Goal: Check status: Check status

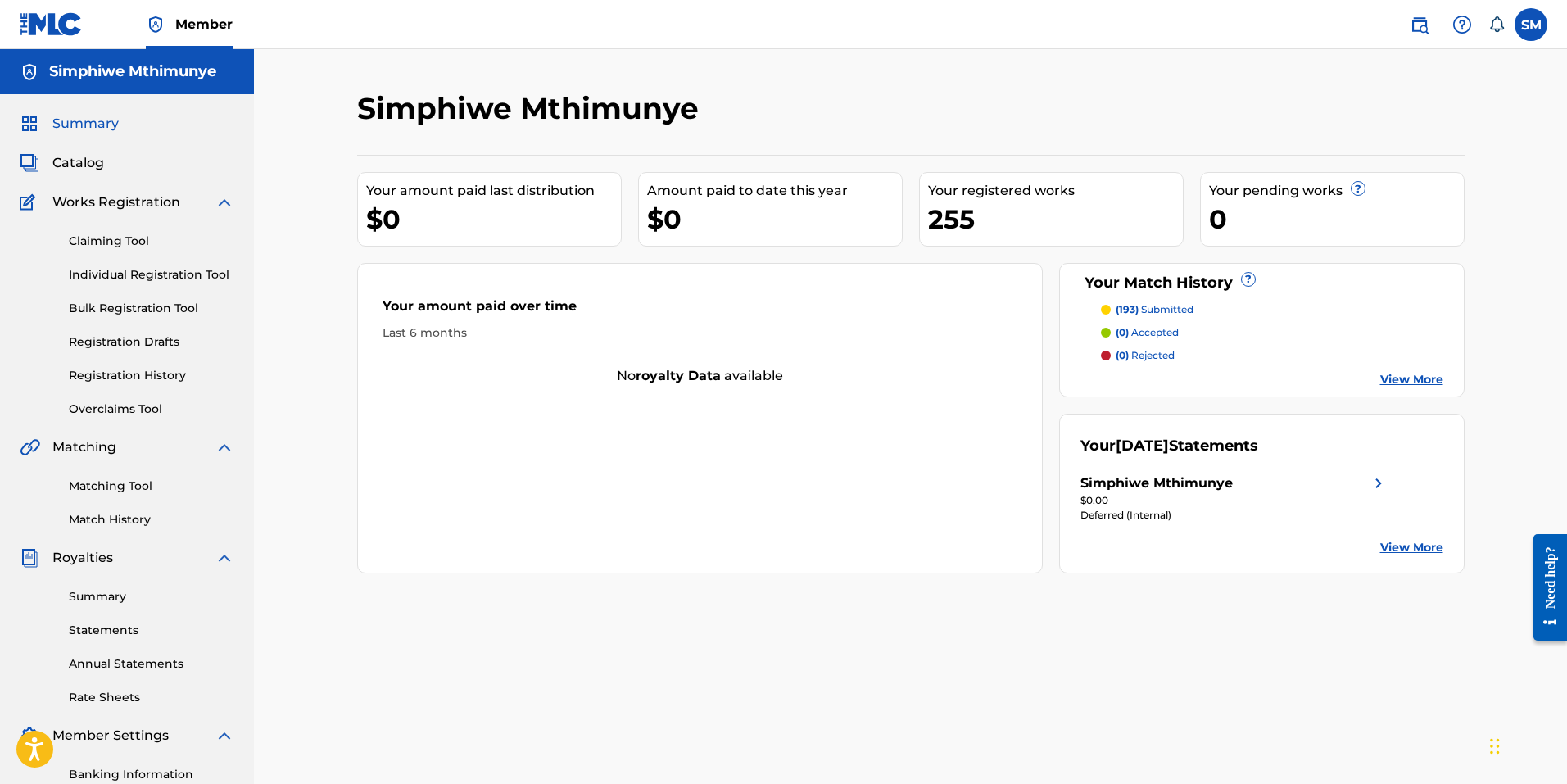
scroll to position [82, 0]
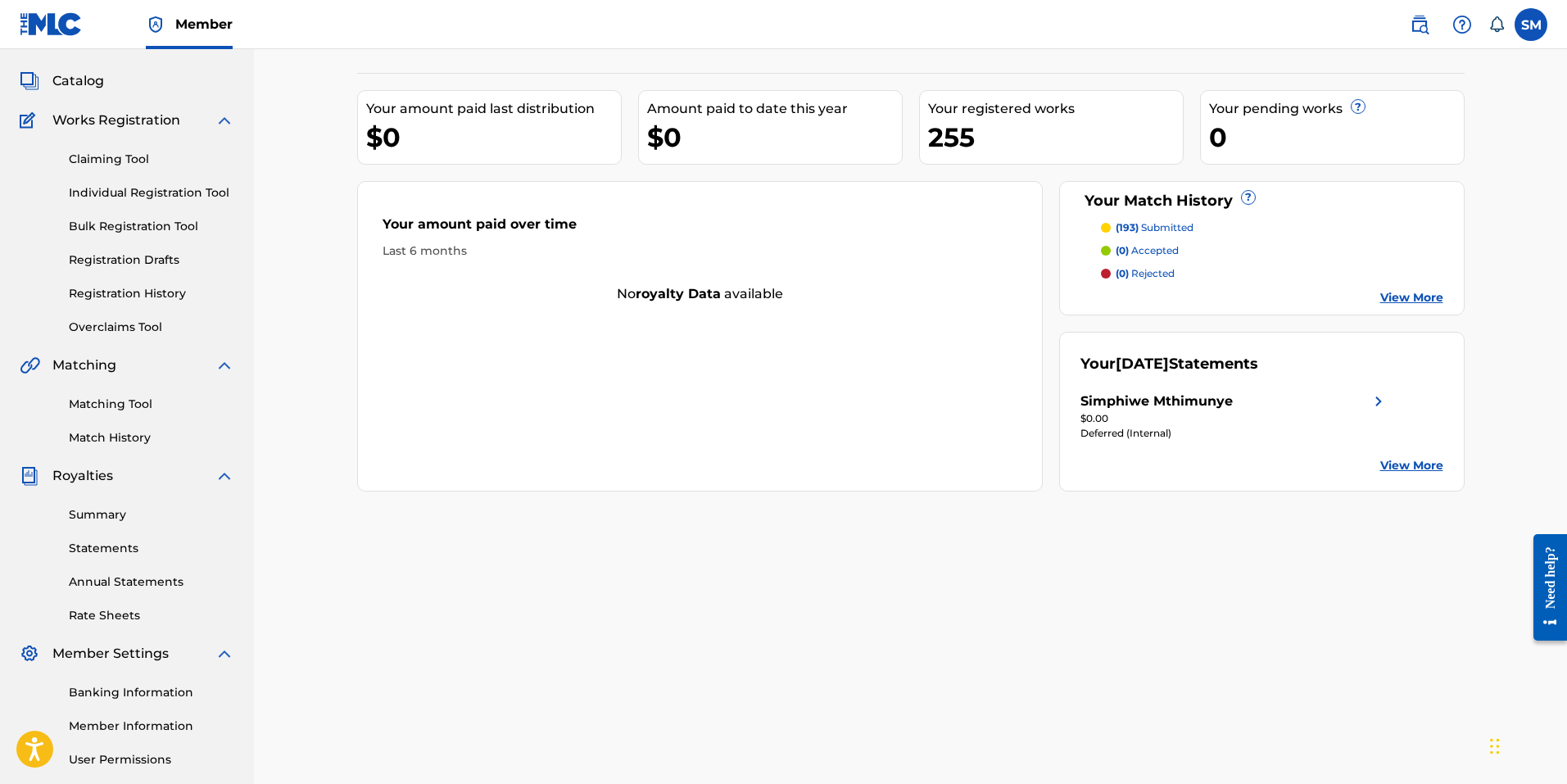
click at [129, 518] on link "Summary" at bounding box center [152, 514] width 166 height 17
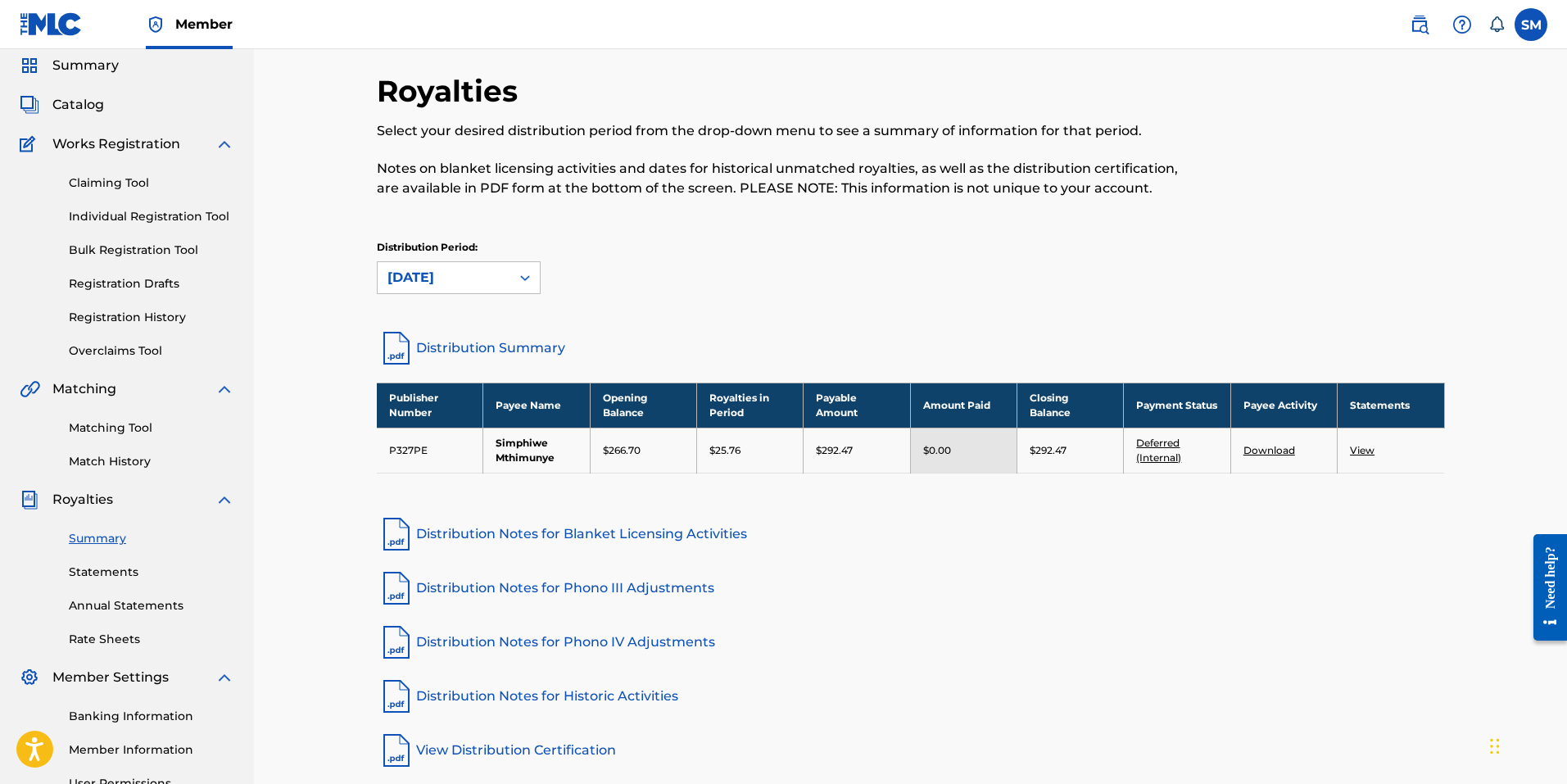
scroll to position [82, 0]
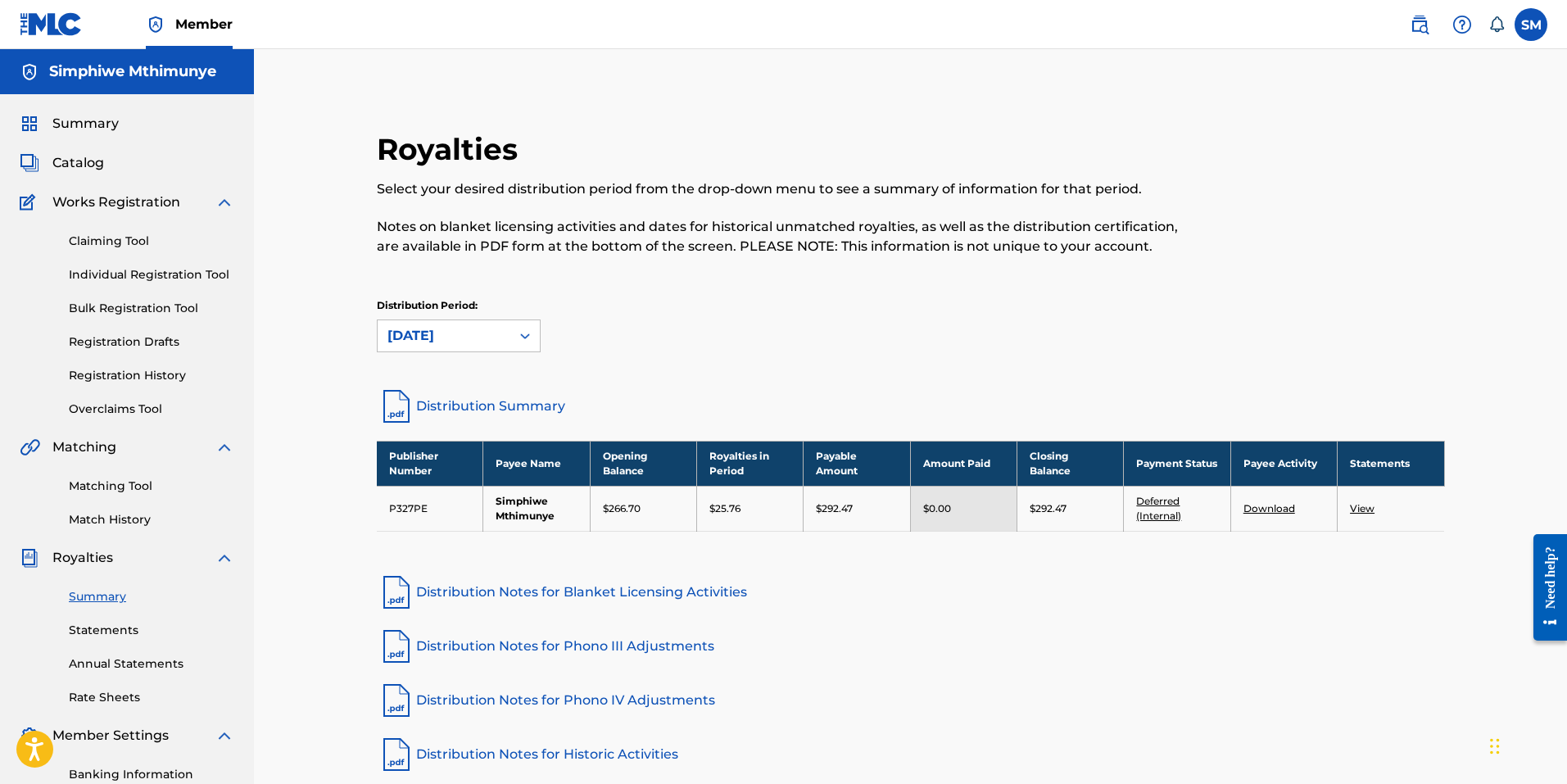
click at [151, 376] on link "Registration History" at bounding box center [152, 375] width 166 height 17
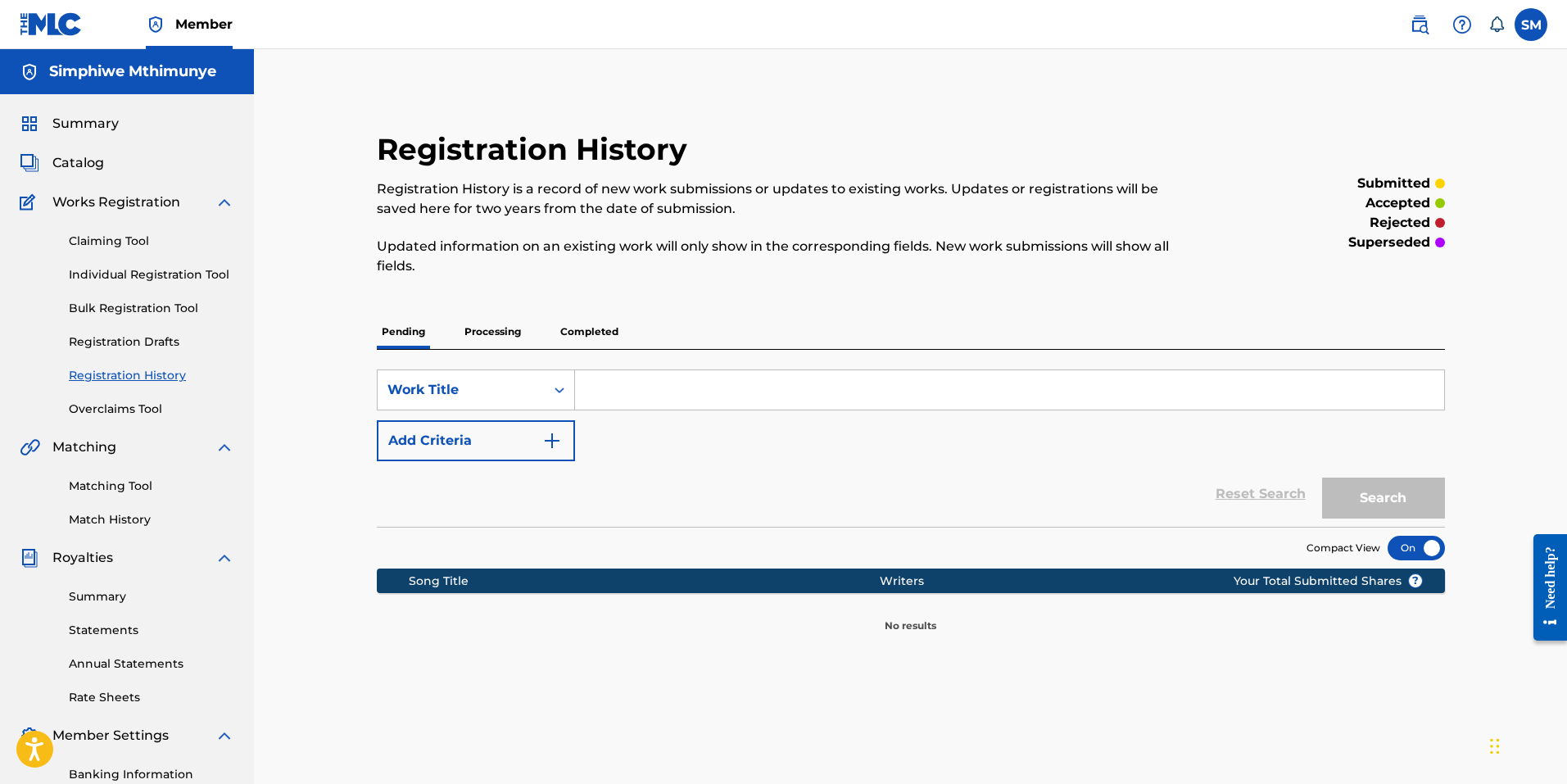
click at [521, 333] on p "Processing" at bounding box center [492, 331] width 66 height 35
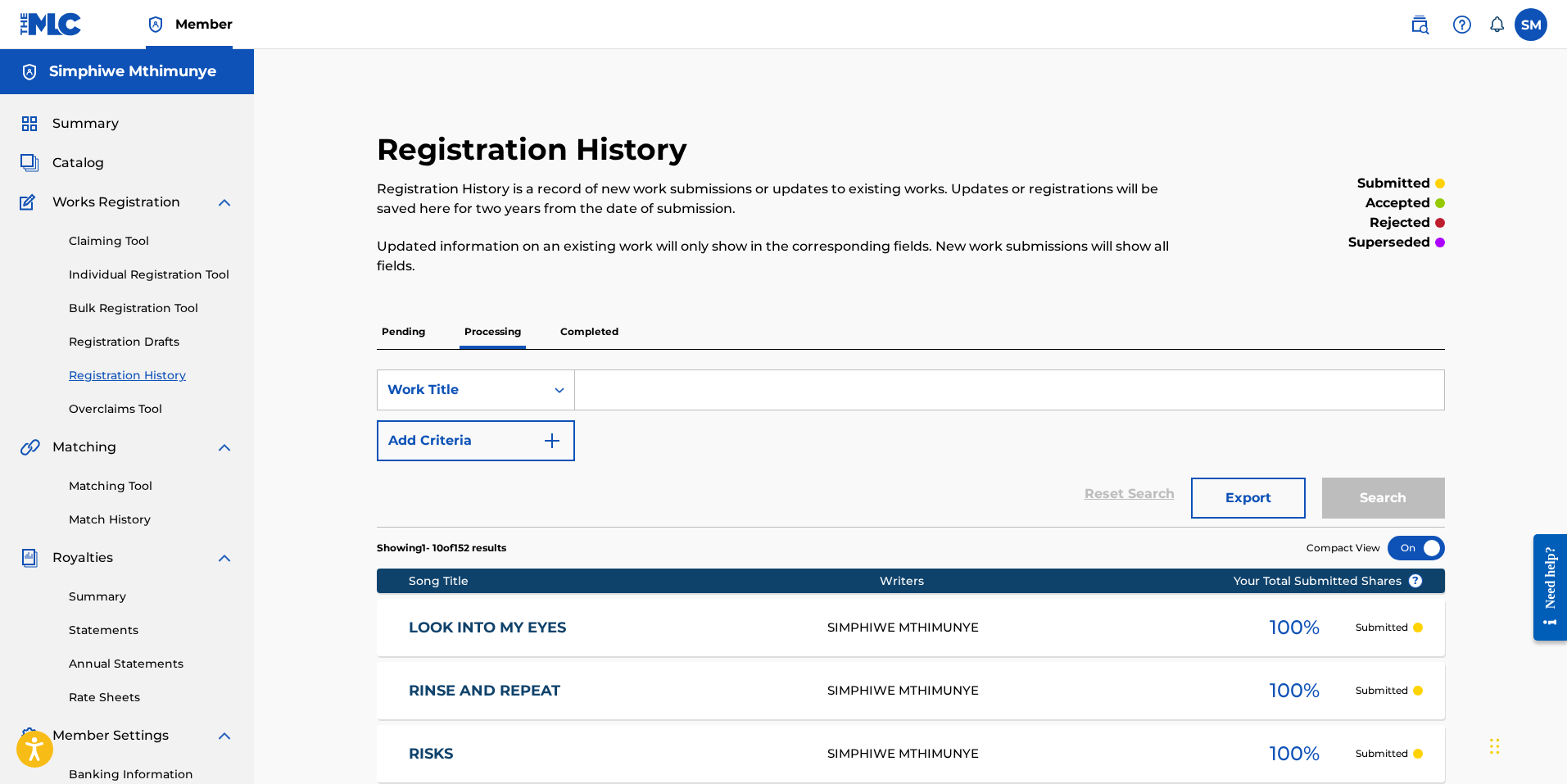
click at [590, 326] on p "Completed" at bounding box center [589, 331] width 68 height 35
